Goal: Transaction & Acquisition: Purchase product/service

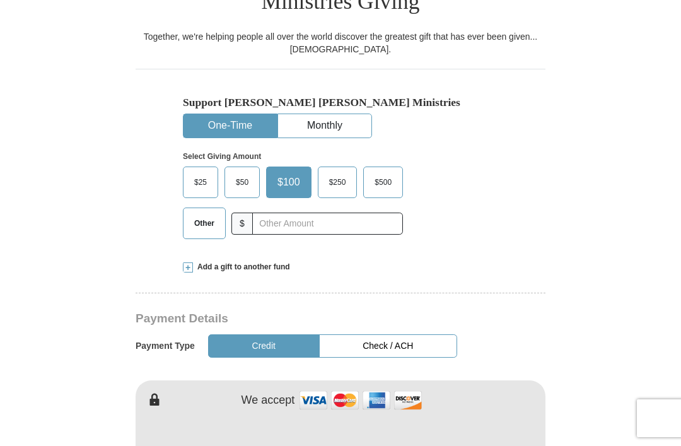
scroll to position [340, 0]
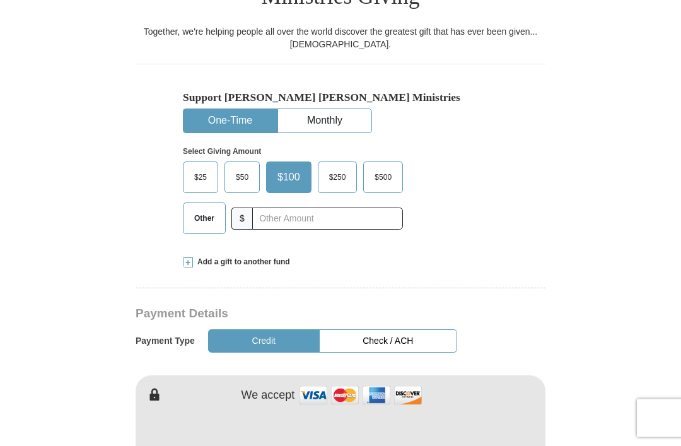
click at [205, 209] on span "Other" at bounding box center [204, 218] width 33 height 19
click at [0, 0] on input "Other" at bounding box center [0, 0] width 0 height 0
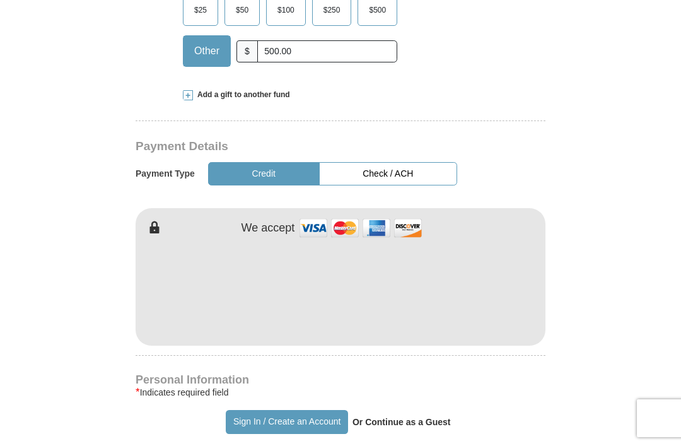
scroll to position [531, 0]
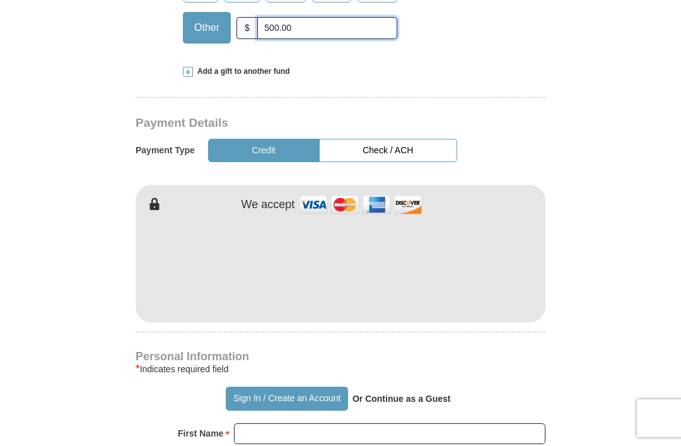
type input "500.00"
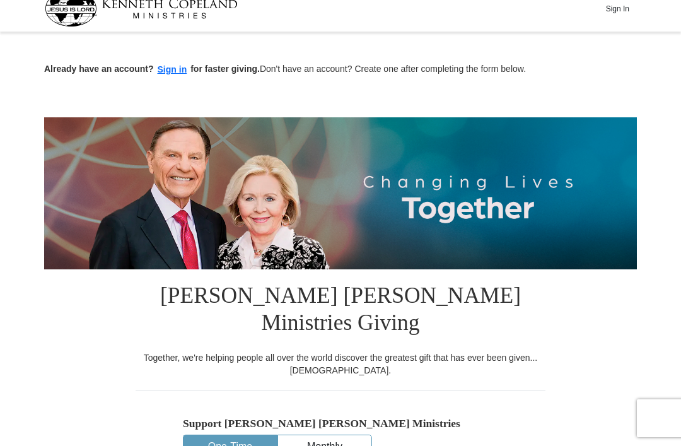
scroll to position [0, 0]
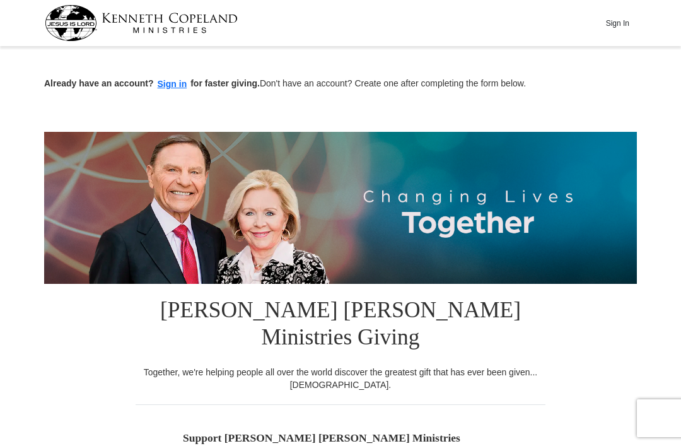
click at [618, 23] on button "Sign In" at bounding box center [618, 23] width 38 height 20
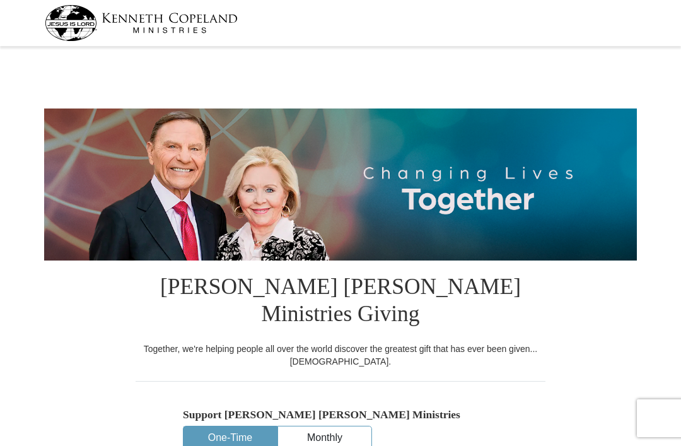
select select "FL"
click at [73, 39] on img at bounding box center [141, 23] width 193 height 36
select select "FL"
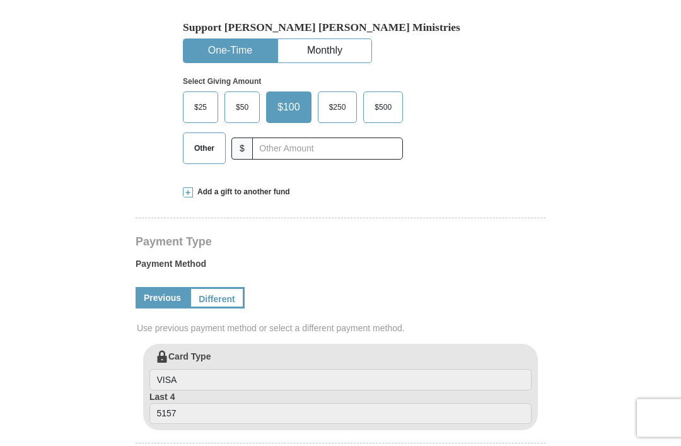
scroll to position [393, 0]
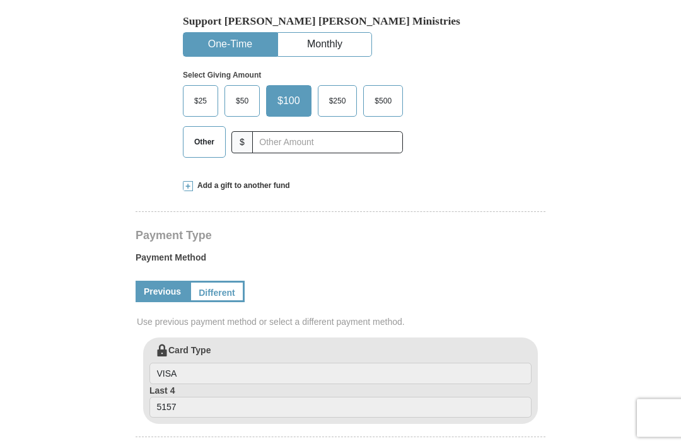
click at [222, 127] on label "Other" at bounding box center [205, 142] width 42 height 30
click at [0, 0] on input "Other" at bounding box center [0, 0] width 0 height 0
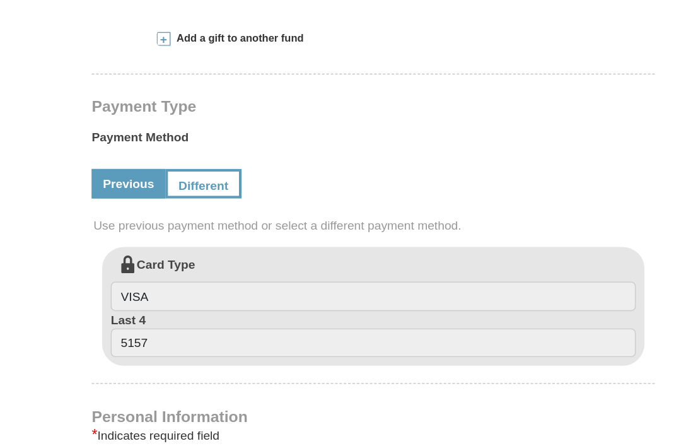
scroll to position [461, 0]
type input "500"
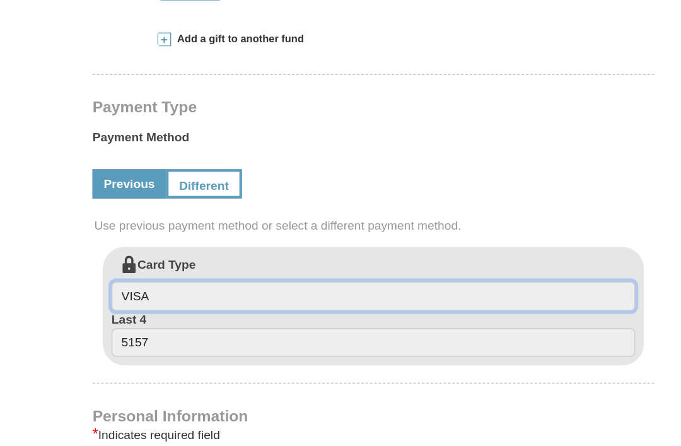
click at [150, 296] on input "VISA" at bounding box center [341, 306] width 382 height 21
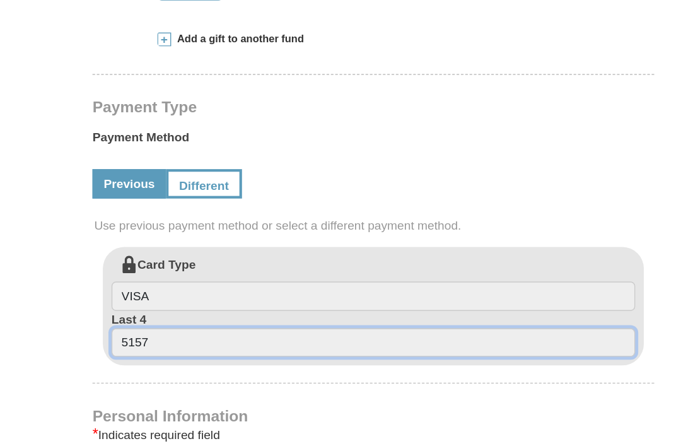
click at [150, 330] on input "5157" at bounding box center [341, 340] width 382 height 21
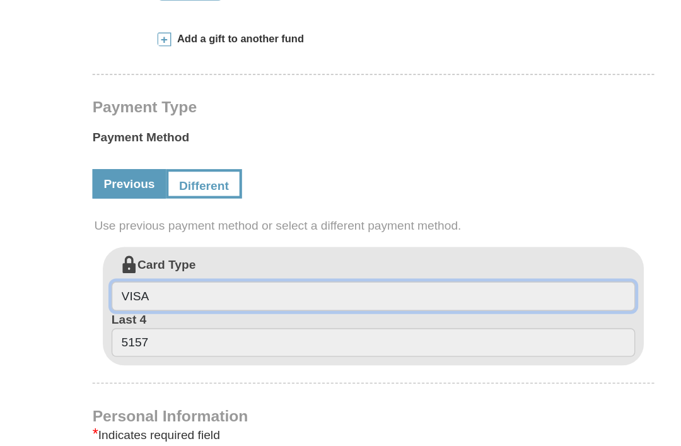
click at [150, 296] on input "VISA" at bounding box center [341, 306] width 382 height 21
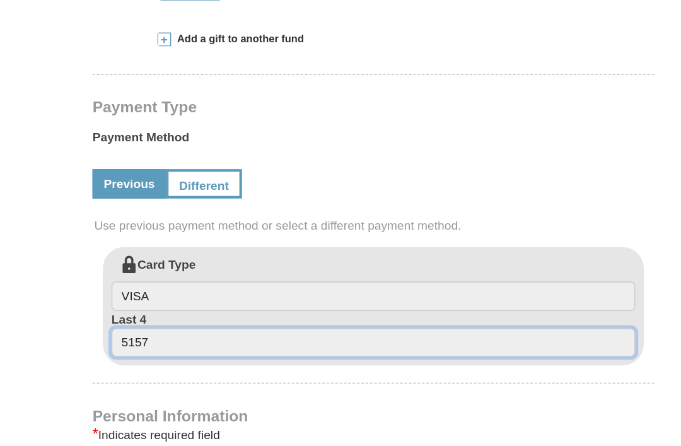
click at [150, 330] on input "5157" at bounding box center [341, 340] width 382 height 21
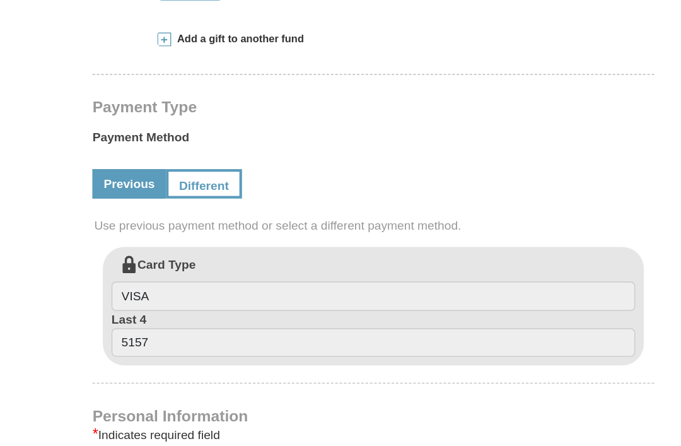
click at [189, 214] on link "Different" at bounding box center [217, 224] width 56 height 21
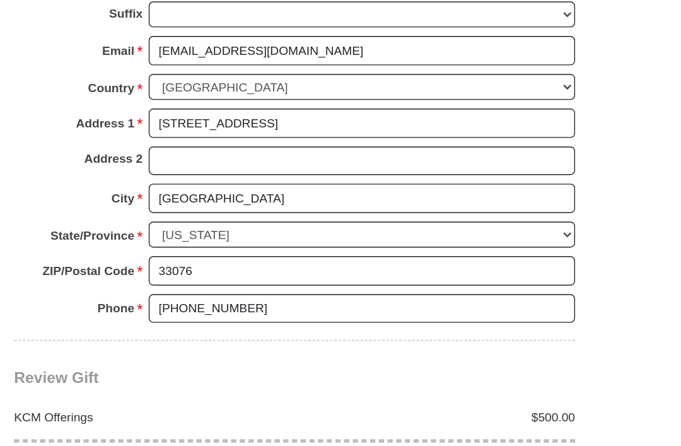
scroll to position [1032, 0]
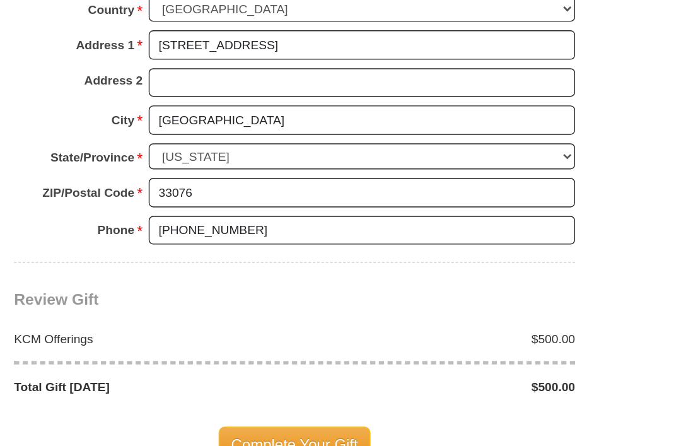
click at [285, 403] on span "Complete Your Gift" at bounding box center [341, 416] width 112 height 27
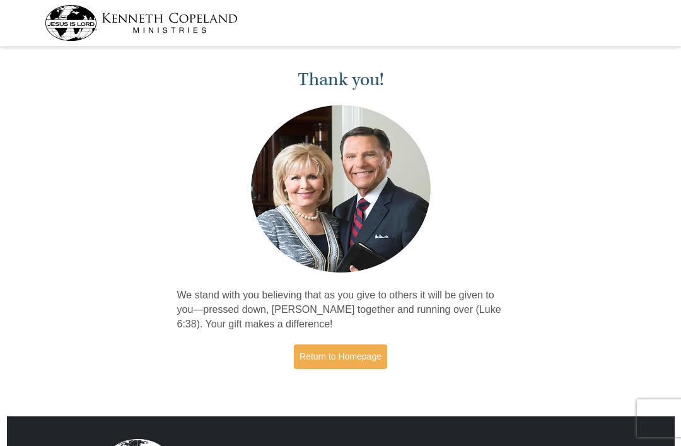
click at [68, 31] on img at bounding box center [141, 23] width 193 height 36
